Goal: Information Seeking & Learning: Learn about a topic

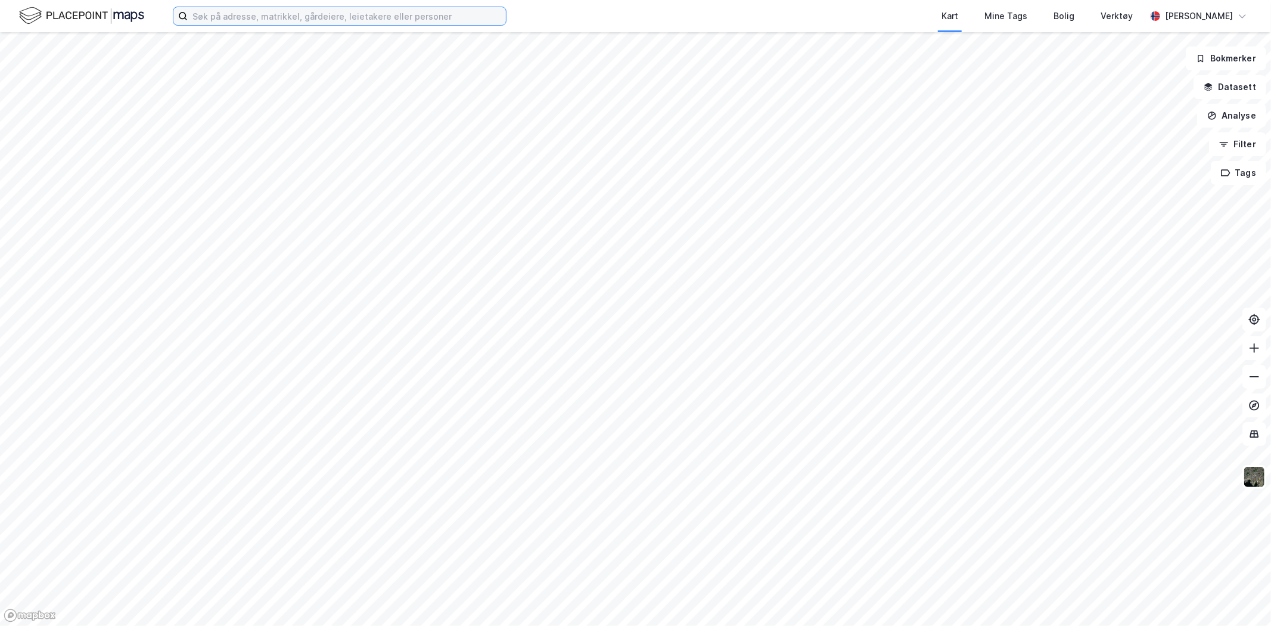
click at [398, 20] on input at bounding box center [347, 16] width 318 height 18
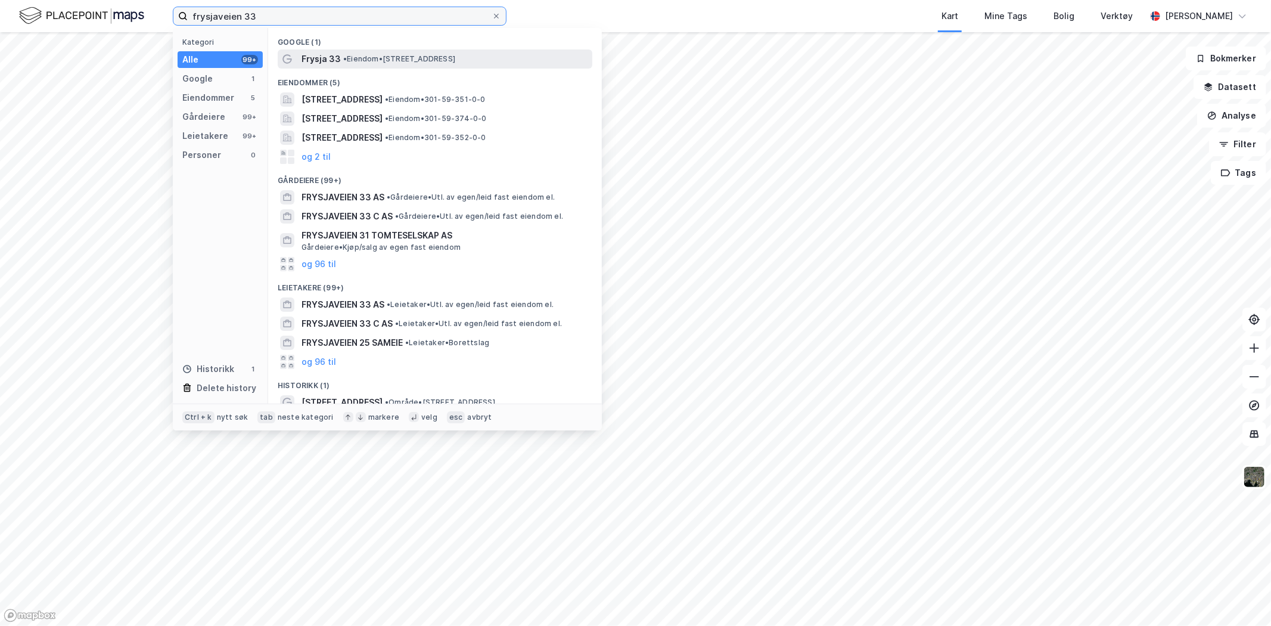
type input "frysjaveien 33"
click at [390, 58] on span "• Eiendom • [STREET_ADDRESS]" at bounding box center [399, 59] width 112 height 10
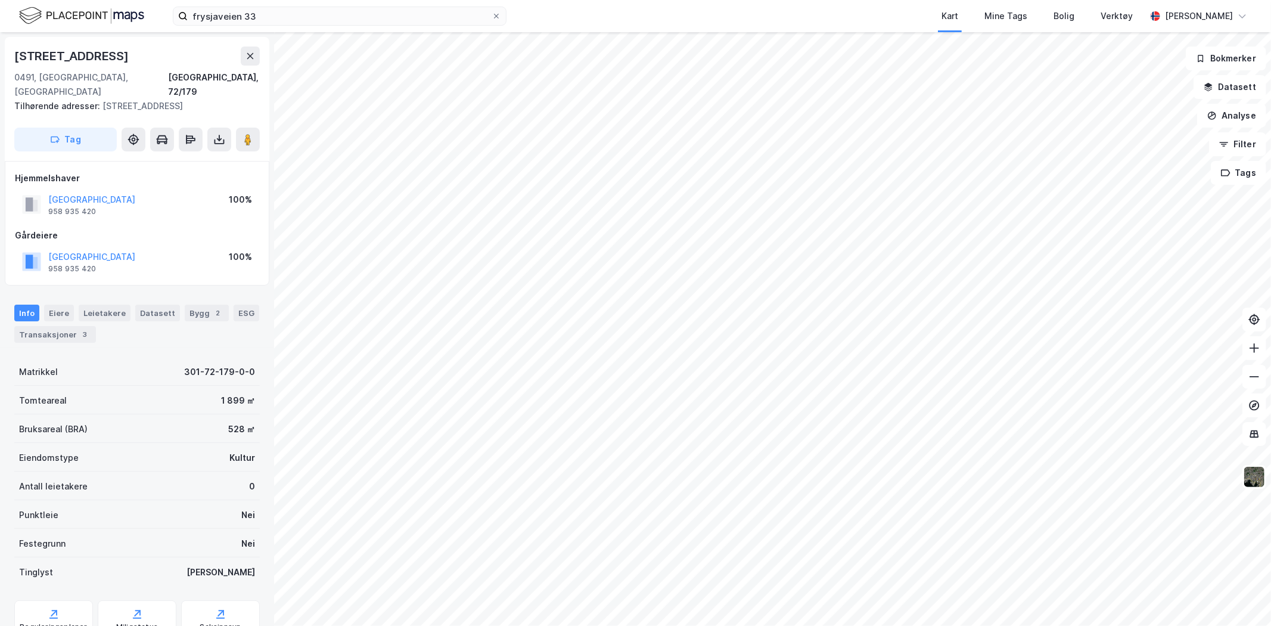
scroll to position [37, 0]
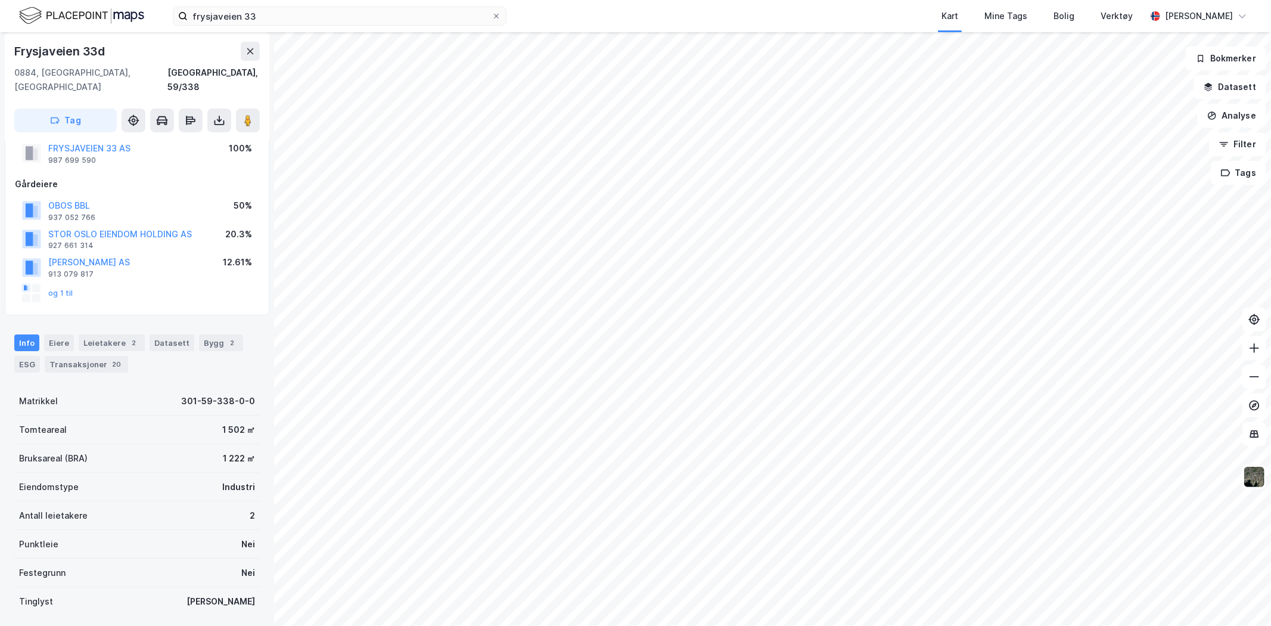
scroll to position [104, 0]
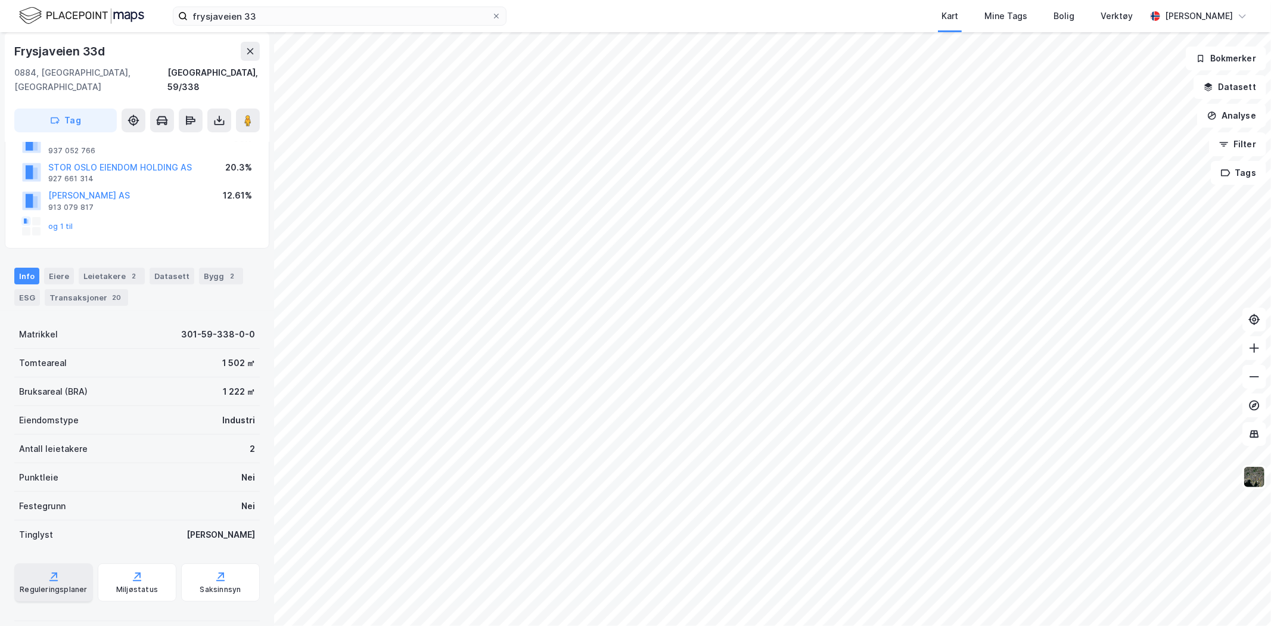
click at [48, 570] on icon at bounding box center [54, 576] width 12 height 12
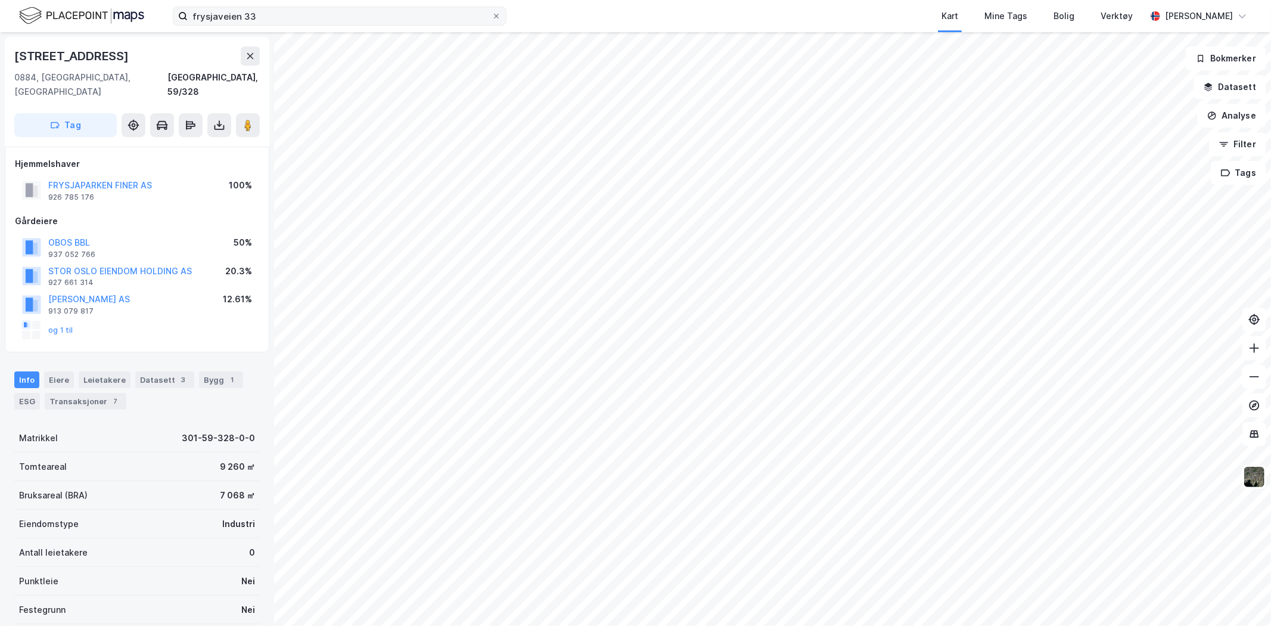
scroll to position [104, 0]
